Goal: Check status: Check status

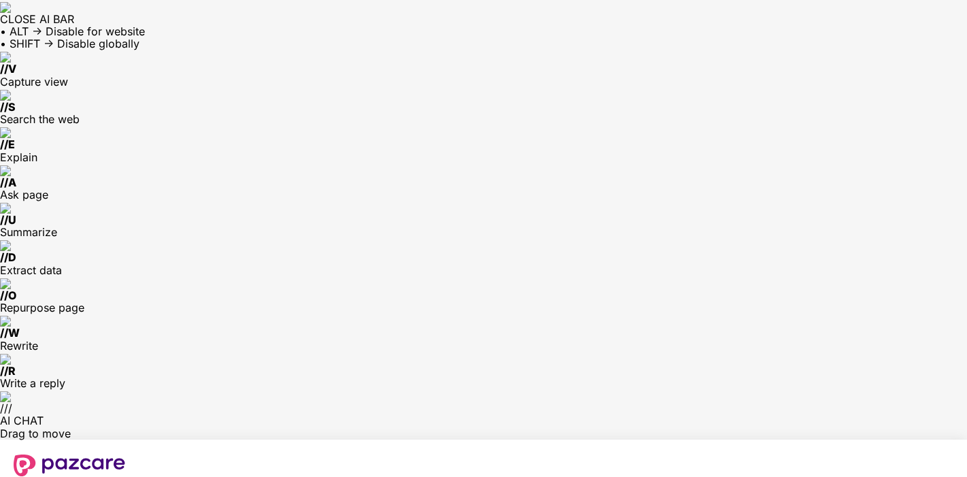
type input "**********"
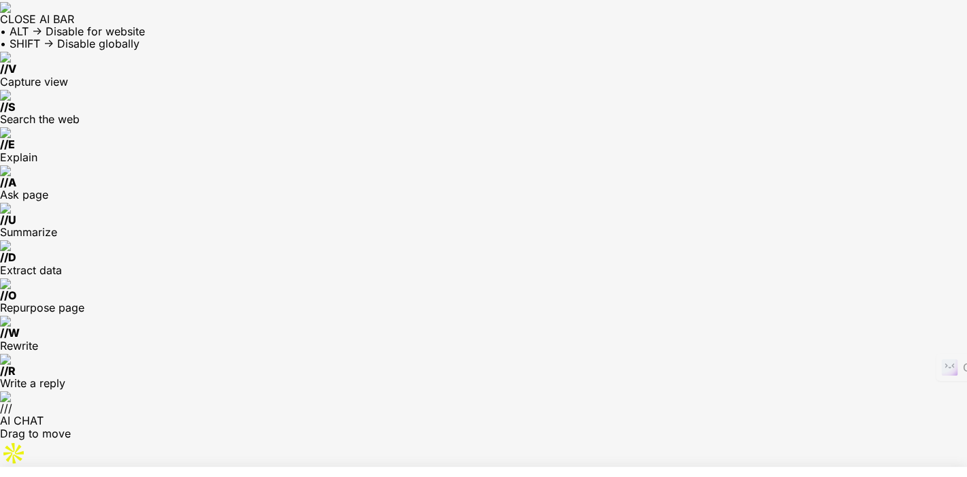
type input "*"
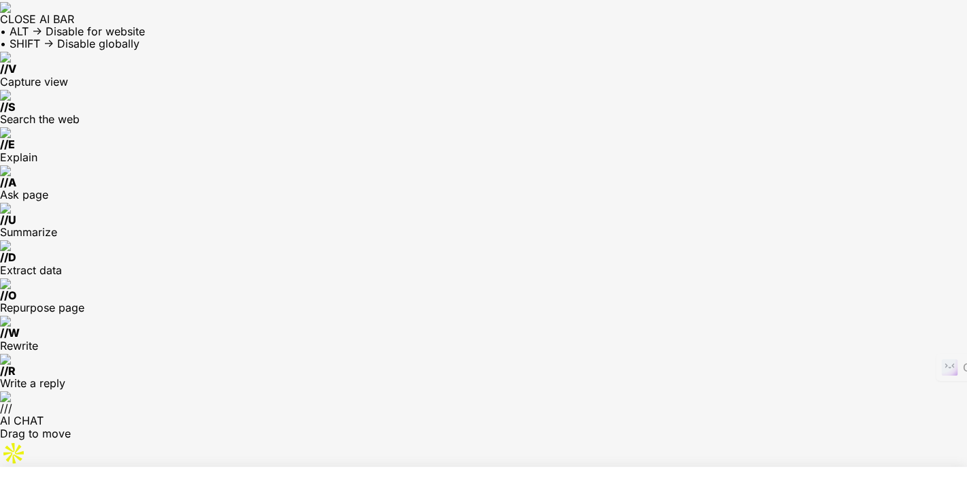
type input "*"
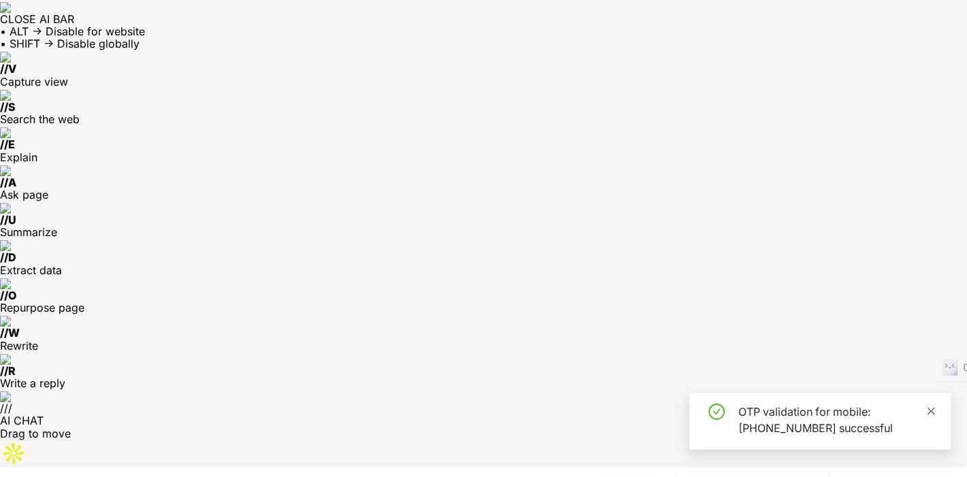
click at [933, 409] on icon "close" at bounding box center [931, 411] width 10 height 10
